Goal: Information Seeking & Learning: Learn about a topic

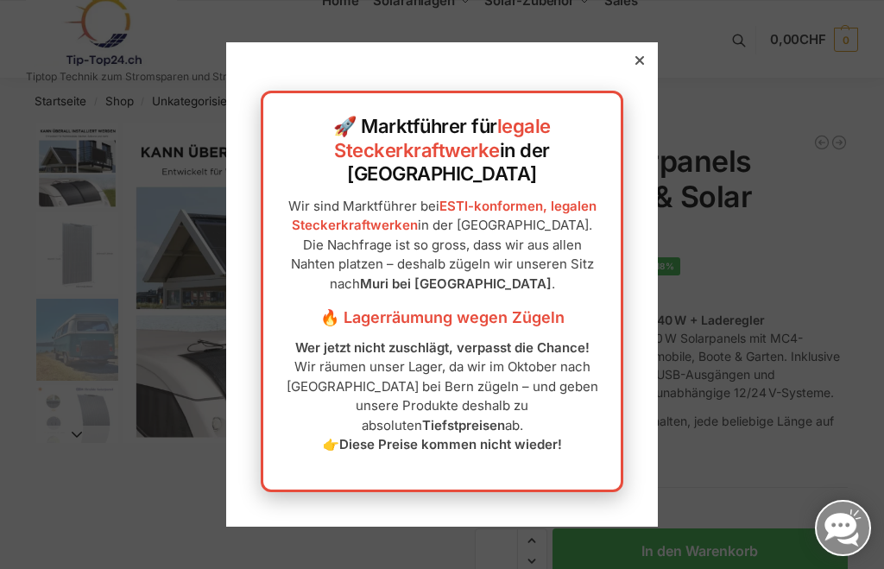
click at [640, 65] on icon at bounding box center [640, 60] width 9 height 9
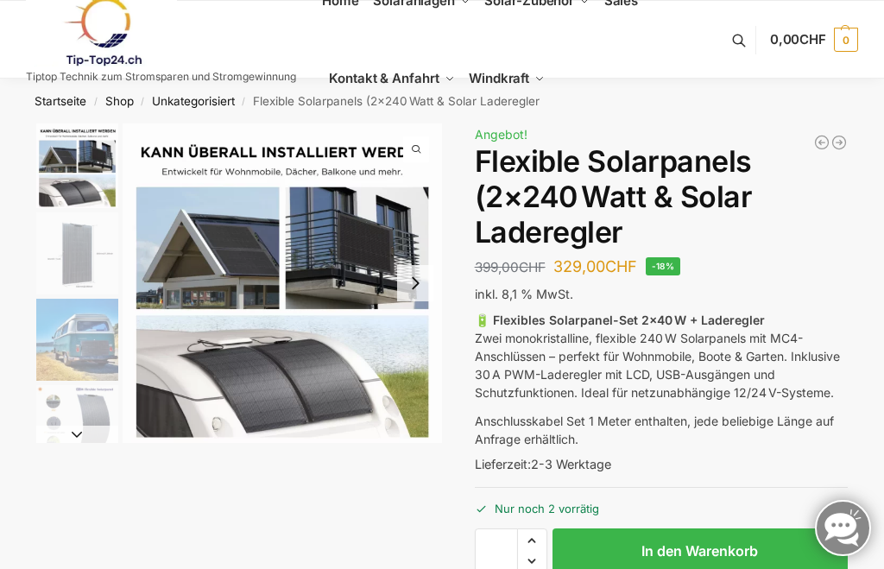
click at [636, 90] on ul "Home Solaranlagen Balkonkraftwerke Komplet-Sets mit Halterungen Balkon,Wand, Te…" at bounding box center [524, 39] width 404 height 155
click at [67, 185] on img "1 / 9" at bounding box center [77, 165] width 82 height 85
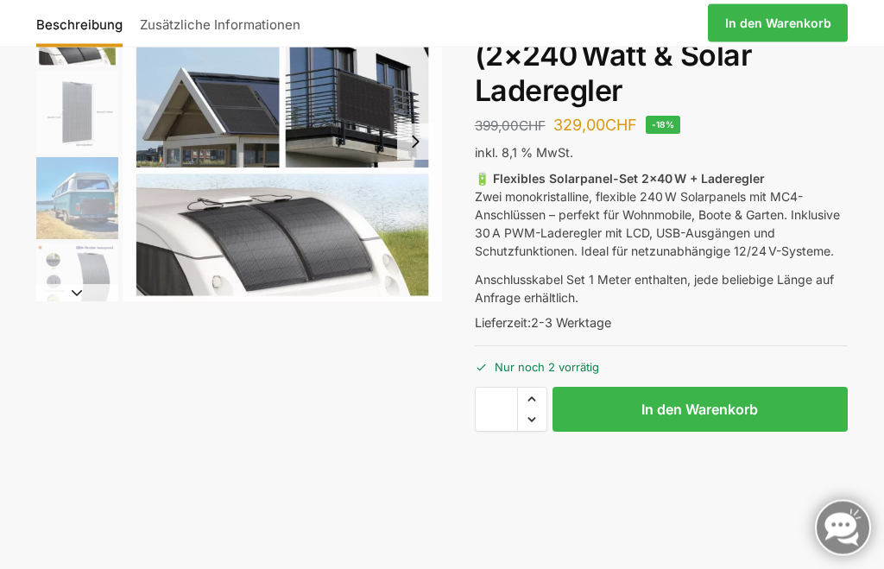
scroll to position [135, 0]
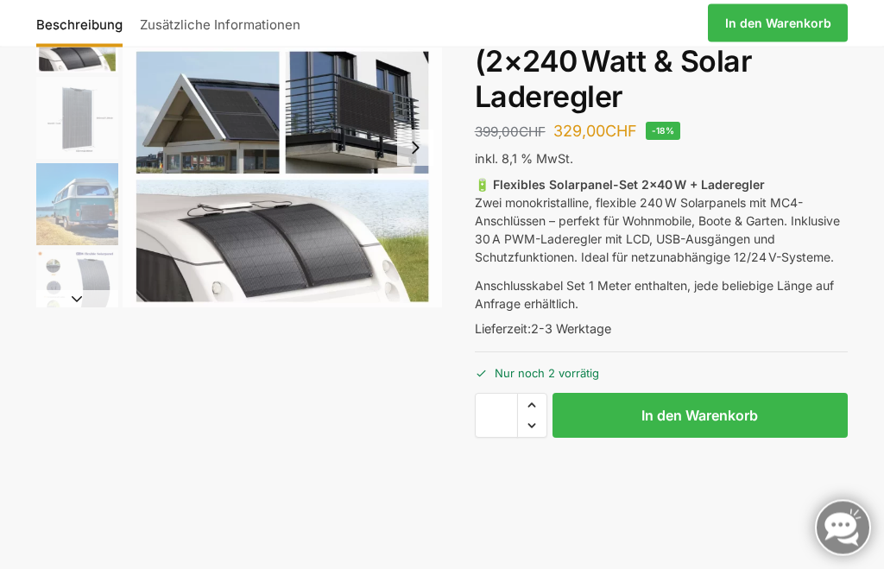
click at [60, 65] on img "1 / 9" at bounding box center [77, 31] width 82 height 85
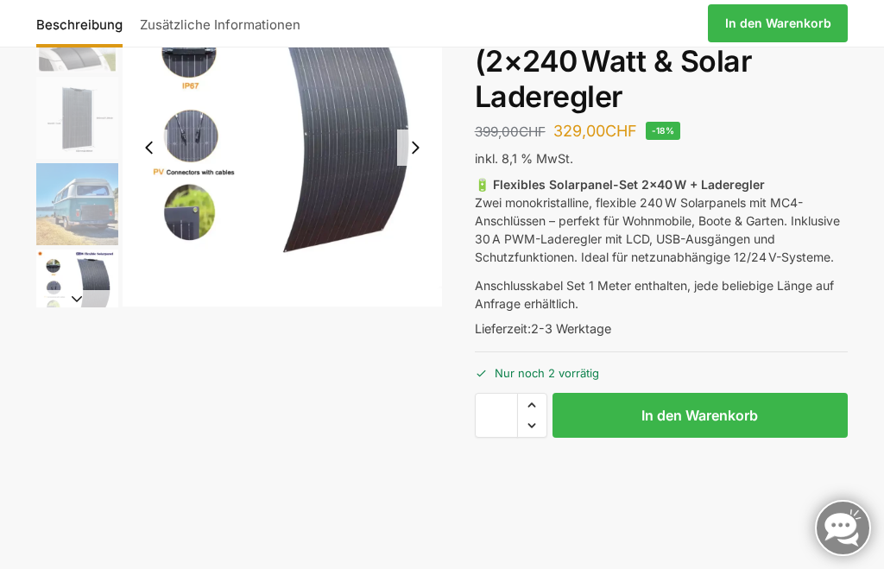
click at [168, 182] on img "4 / 9" at bounding box center [282, 147] width 319 height 319
